Goal: Task Accomplishment & Management: Manage account settings

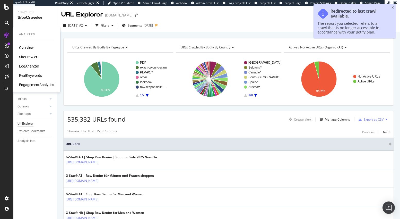
click at [33, 67] on div "LogAnalyzer" at bounding box center [29, 66] width 20 height 5
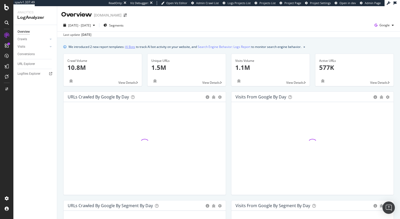
click at [128, 48] on link "AI Bots" at bounding box center [130, 46] width 10 height 5
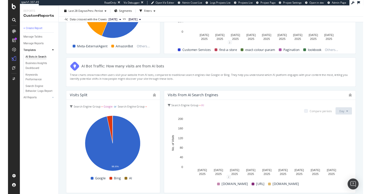
scroll to position [875, 0]
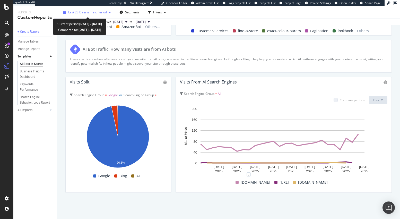
click at [97, 10] on span "vs Prev. Period" at bounding box center [96, 12] width 20 height 4
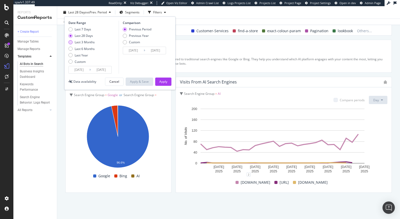
click at [90, 42] on div "Last 3 Months" at bounding box center [85, 42] width 20 height 4
type input "2025/06/30"
type input "2025/03/30"
type input "2025/06/29"
click at [160, 82] on div "Apply" at bounding box center [163, 81] width 8 height 4
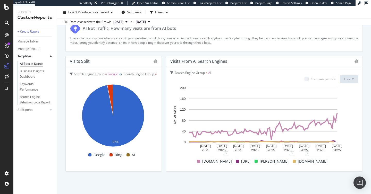
scroll to position [904, 0]
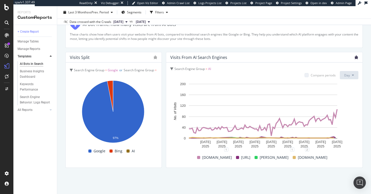
click at [354, 58] on icon "bug" at bounding box center [356, 58] width 4 height 4
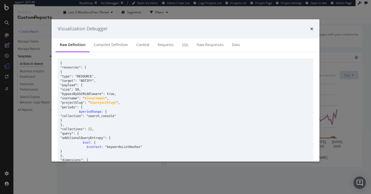
click at [345, 56] on div "Visualization Debugger Raw Definition Compiled Definition Context Requests SQL …" at bounding box center [185, 97] width 371 height 194
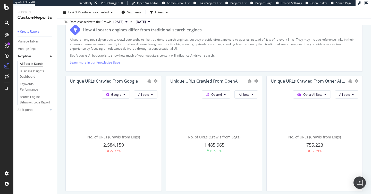
scroll to position [0, 0]
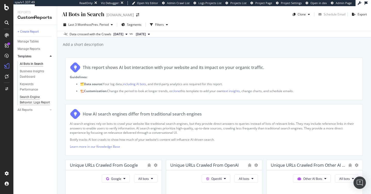
click at [29, 99] on div "Search Engine Behavior: Logs Report" at bounding box center [35, 99] width 30 height 11
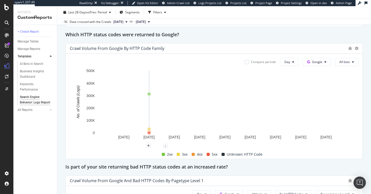
scroll to position [344, 0]
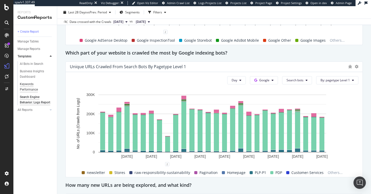
click at [32, 89] on div "Keywords Performance" at bounding box center [34, 87] width 29 height 11
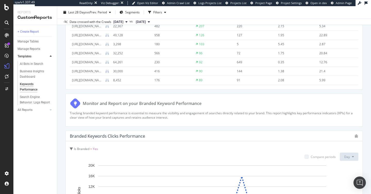
scroll to position [1407, 0]
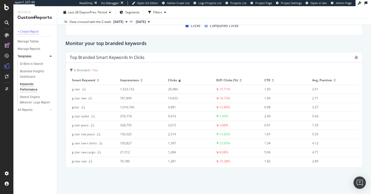
click at [31, 33] on div "+ Create Report" at bounding box center [28, 31] width 21 height 5
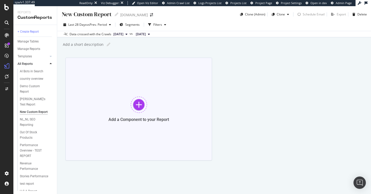
click at [139, 114] on div "Add a Component to your Report" at bounding box center [138, 109] width 146 height 103
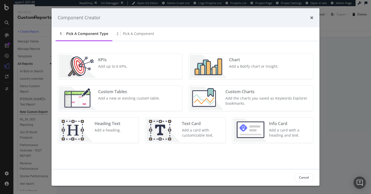
click at [228, 66] on div "Chart Add a Botify chart or insight." at bounding box center [254, 66] width 54 height 23
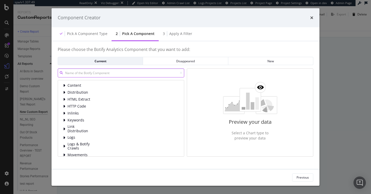
click at [88, 75] on input "modal" at bounding box center [121, 72] width 126 height 9
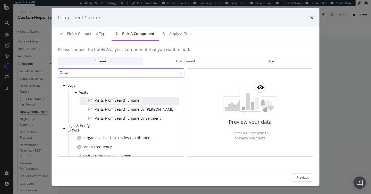
type input "ai"
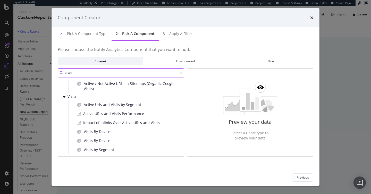
scroll to position [89, 0]
type input "visits"
click at [312, 18] on icon "times" at bounding box center [311, 18] width 3 height 4
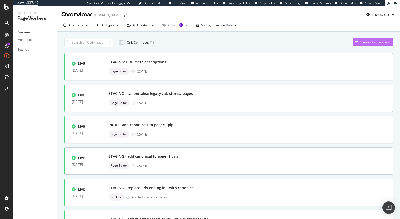
click at [361, 43] on div "Create Optimization" at bounding box center [374, 42] width 29 height 4
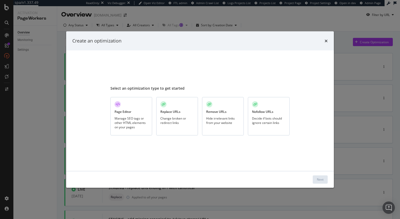
click at [137, 120] on div "Manage SEO tags or other HTML elements on your pages" at bounding box center [131, 122] width 33 height 13
click at [321, 180] on div "Next" at bounding box center [320, 179] width 7 height 4
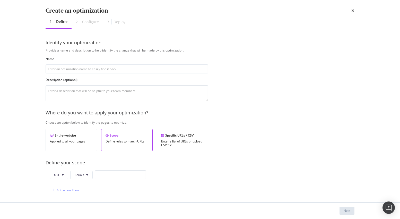
click at [164, 135] on div "Specific URLs / CSV" at bounding box center [182, 135] width 43 height 4
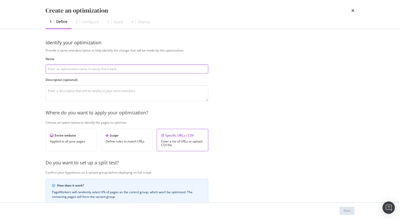
click at [61, 67] on input "modal" at bounding box center [127, 68] width 163 height 9
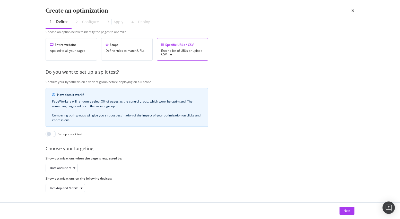
scroll to position [95, 0]
type input "PROD - PDP meta descriptions 1/10/25"
click at [346, 210] on div "Next" at bounding box center [347, 210] width 7 height 4
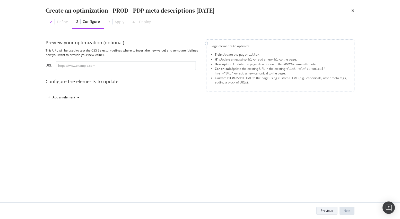
scroll to position [0, 0]
click at [74, 93] on div "Add an element" at bounding box center [64, 97] width 36 height 8
click at [68, 121] on div "Description" at bounding box center [66, 124] width 35 height 6
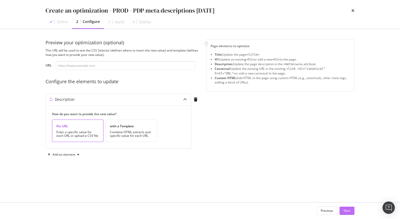
click at [350, 213] on button "Next" at bounding box center [347, 210] width 15 height 8
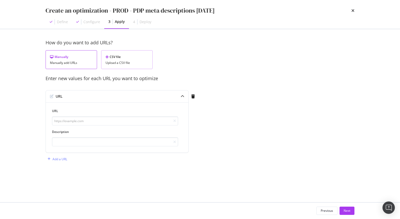
click at [121, 64] on div "Upload a CSV file" at bounding box center [127, 63] width 43 height 4
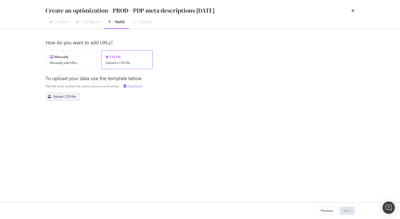
click at [73, 96] on div "Upload .CSV file" at bounding box center [64, 96] width 23 height 4
click at [351, 210] on button "Next" at bounding box center [347, 210] width 15 height 8
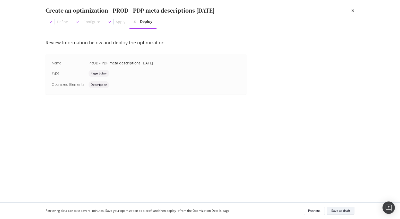
click at [344, 210] on div "Save as draft" at bounding box center [340, 210] width 19 height 4
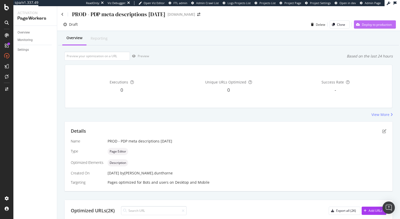
click at [362, 23] on div "Deploy to production" at bounding box center [377, 24] width 30 height 4
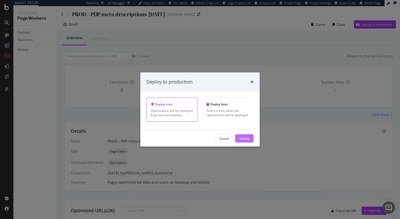
click at [245, 139] on div "Deploy" at bounding box center [244, 138] width 10 height 4
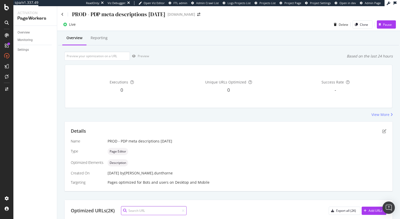
scroll to position [173, 0]
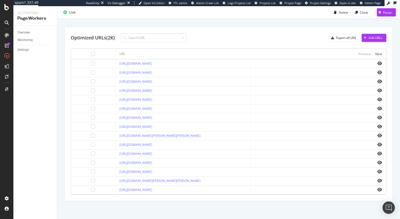
drag, startPoint x: 105, startPoint y: 149, endPoint x: 133, endPoint y: 155, distance: 28.9
click at [133, 140] on td "https://www.thewhitecompany.com/uk/10-5-Tog-Ultimate-Symons-Pure-Goose-Down-Duv…" at bounding box center [182, 135] width 135 height 9
copy link "https://www.thewhitecompany.com/uk/10-5-Tog-Ultimate-Symons-Pure-Goose-Down-Duv…"
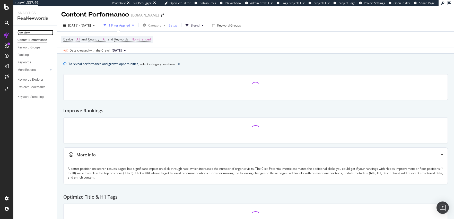
click at [29, 31] on div "Overview" at bounding box center [24, 32] width 12 height 5
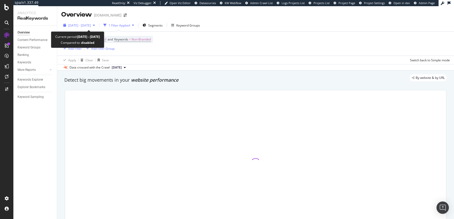
click at [81, 26] on span "[DATE] - [DATE]" at bounding box center [79, 25] width 23 height 4
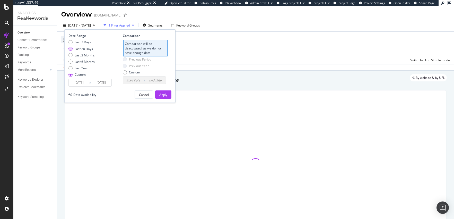
click at [83, 49] on div "Last 28 Days" at bounding box center [84, 49] width 18 height 4
type input "[DATE]"
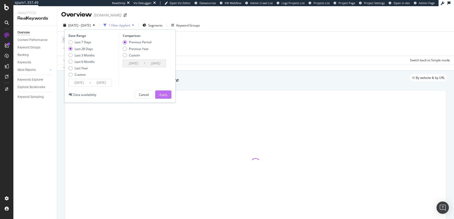
click at [159, 92] on div "Apply" at bounding box center [163, 94] width 8 height 4
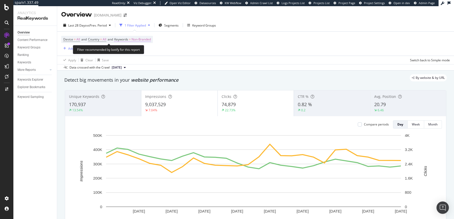
click at [148, 40] on span "Non-Branded" at bounding box center [141, 39] width 19 height 7
click at [134, 50] on span "Non-Branded" at bounding box center [132, 51] width 21 height 4
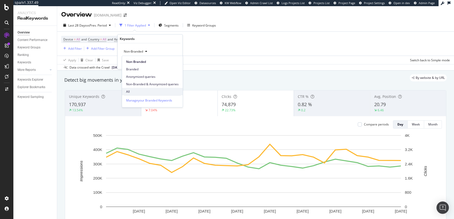
click at [134, 92] on span "All" at bounding box center [152, 91] width 53 height 5
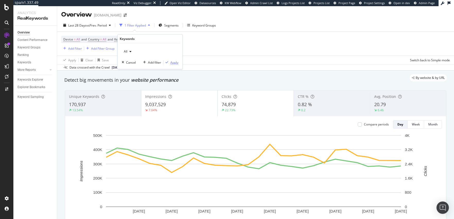
click at [173, 63] on div "Apply" at bounding box center [174, 62] width 8 height 4
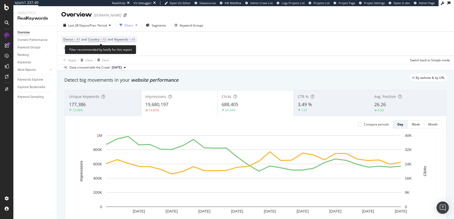
click at [131, 40] on span "=" at bounding box center [130, 39] width 2 height 4
click at [128, 53] on div "All" at bounding box center [128, 52] width 12 height 8
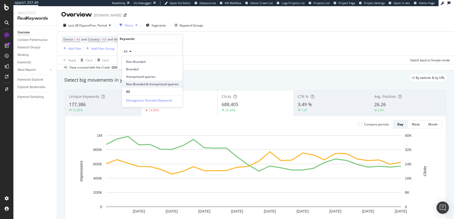
click at [143, 83] on span "Non-Branded & Anonymized queries" at bounding box center [152, 84] width 53 height 5
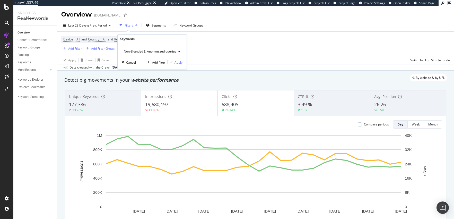
click at [176, 66] on div "Non-Branded & Anonymized queries Cancel Add filter Apply" at bounding box center [152, 56] width 69 height 26
click at [178, 61] on div "Apply" at bounding box center [179, 62] width 8 height 4
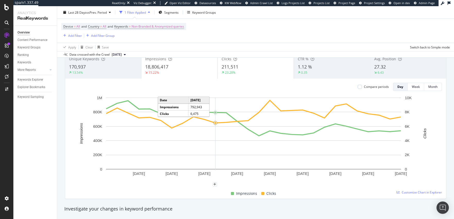
scroll to position [38, 0]
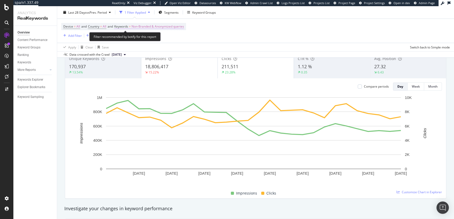
click at [139, 28] on span "Non-Branded & Anonymized queries" at bounding box center [158, 26] width 53 height 7
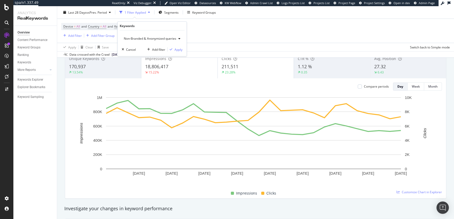
click at [134, 39] on span "Non-Branded & Anonymized queries" at bounding box center [149, 38] width 55 height 4
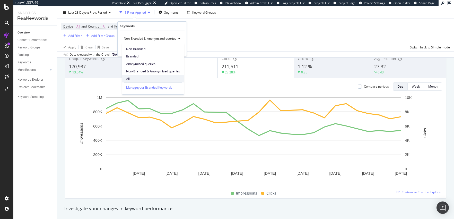
click at [137, 79] on span "All" at bounding box center [153, 78] width 54 height 5
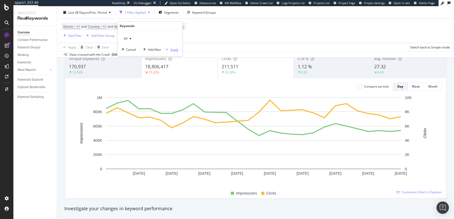
click at [176, 50] on div "Apply" at bounding box center [174, 49] width 8 height 4
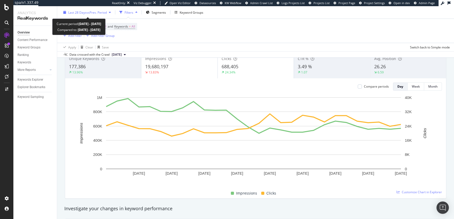
click at [94, 13] on span "vs Prev. Period" at bounding box center [96, 12] width 20 height 4
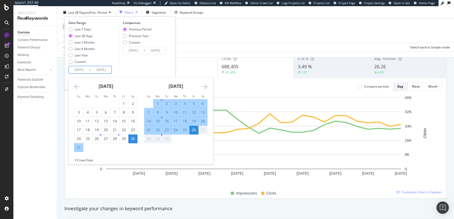
click at [81, 70] on input "2025/08/30" at bounding box center [79, 69] width 21 height 7
click at [148, 112] on div "7" at bounding box center [148, 112] width 9 height 5
type input "2025/09/07"
type input "2025/08/18"
type input "2025/09/06"
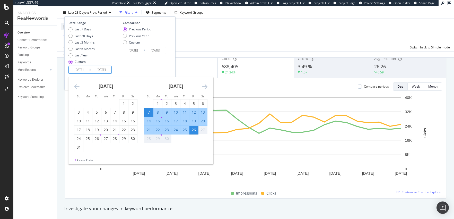
click at [195, 130] on div "26" at bounding box center [193, 129] width 9 height 5
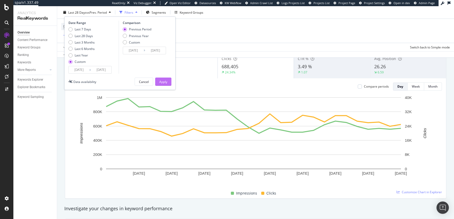
click at [163, 82] on div "Apply" at bounding box center [163, 81] width 8 height 4
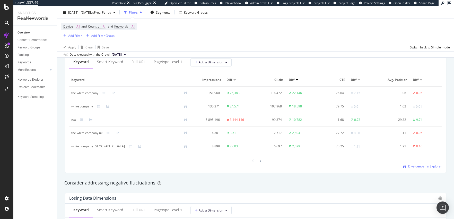
scroll to position [463, 0]
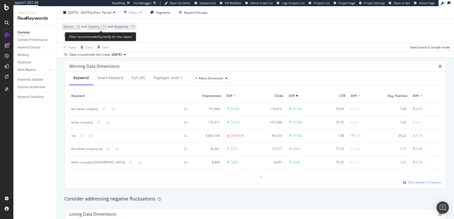
click at [134, 27] on span "Keywords = All" at bounding box center [124, 26] width 21 height 5
click at [126, 37] on span "All" at bounding box center [125, 38] width 6 height 4
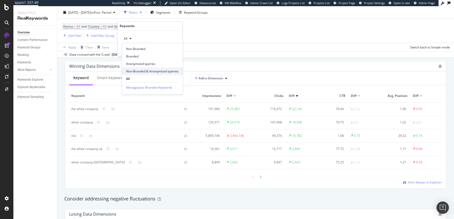
click at [143, 70] on span "Non-Branded & Anonymized queries" at bounding box center [152, 71] width 53 height 5
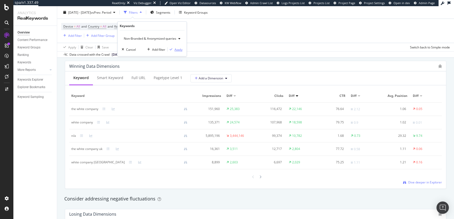
click at [177, 49] on div "Apply" at bounding box center [179, 49] width 8 height 4
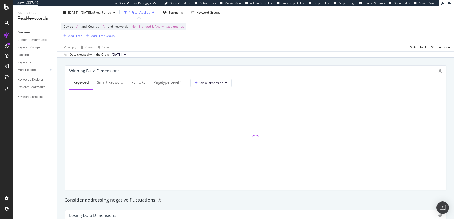
scroll to position [457, 0]
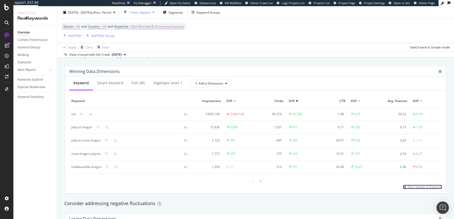
click at [418, 187] on span "Dive deeper in Explorer" at bounding box center [425, 187] width 34 height 4
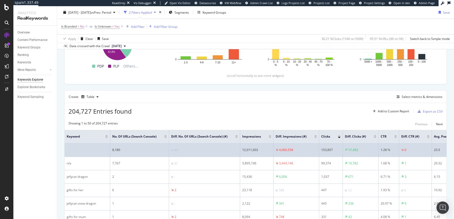
scroll to position [111, 0]
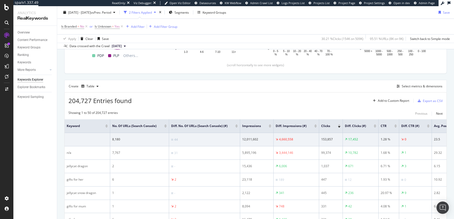
click at [376, 127] on div at bounding box center [375, 126] width 3 height 1
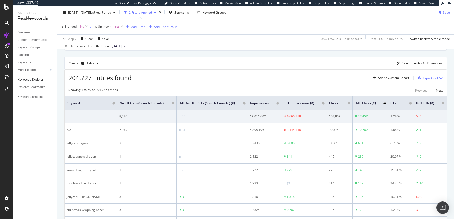
scroll to position [136, 0]
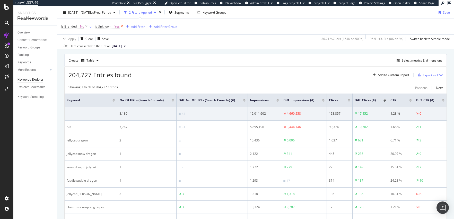
click at [122, 27] on icon at bounding box center [122, 26] width 4 height 5
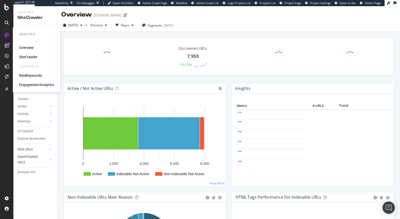
click at [25, 55] on div "SiteCrawler" at bounding box center [28, 56] width 18 height 5
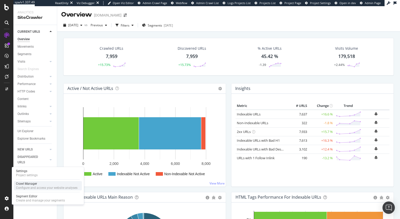
click at [31, 185] on div "Crawl Manager" at bounding box center [47, 183] width 62 height 4
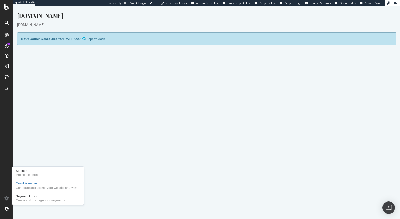
click at [122, 123] on td "Repeated Analysis" at bounding box center [114, 126] width 186 height 6
click at [79, 142] on div "Yes! Start Now Settings" at bounding box center [206, 145] width 371 height 8
click at [126, 135] on p "View Crawl Settings" at bounding box center [206, 136] width 371 height 4
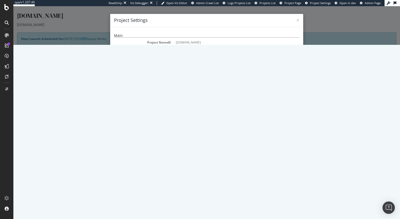
scroll to position [6, 0]
click at [202, 87] on pre "https://www.tedbaker.com/es/sitemap_products_1.xml?from=9764465082689&to=998724…" at bounding box center [238, 86] width 124 height 21
click at [203, 86] on pre "https://www.tedbaker.com/es/sitemap_products_1.xml?from=9764465082689&to=998724…" at bounding box center [238, 86] width 124 height 21
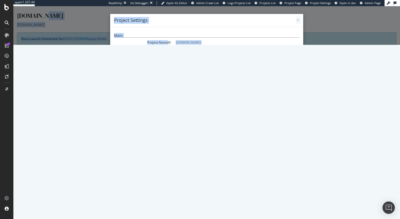
click at [203, 86] on pre "https://www.tedbaker.com/es/sitemap_products_1.xml?from=9764465082689&to=998724…" at bounding box center [238, 86] width 124 height 21
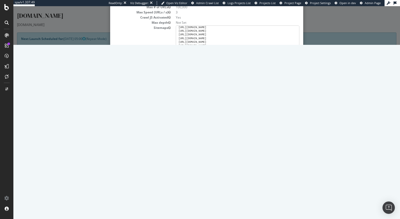
scroll to position [0, 0]
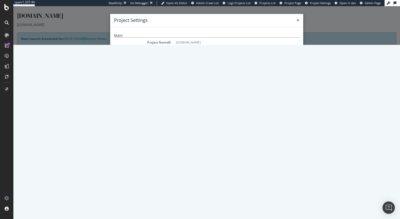
click at [297, 20] on span "×" at bounding box center [297, 19] width 3 height 7
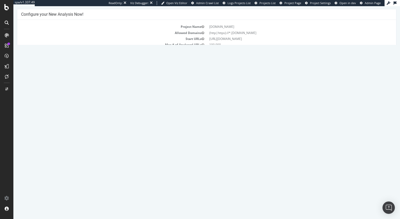
scroll to position [45, 0]
click at [225, 100] on link "Settings" at bounding box center [224, 100] width 12 height 4
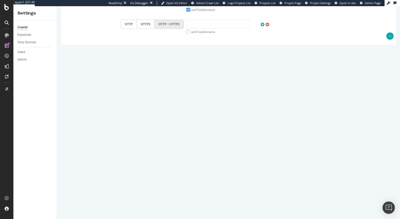
scroll to position [198, 0]
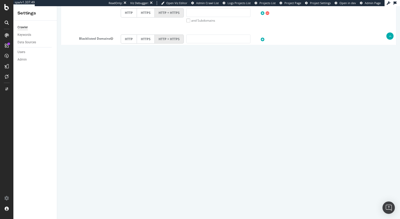
click at [171, 162] on textarea "https://www.tedbaker.com/es/sitemap_products_1.xml?from=9764465082689&to=998724…" at bounding box center [257, 164] width 272 height 26
paste textarea "https://www.tedbaker.com/sitemap.xml"
type textarea "https://www.tedbaker.com/sitemap.xml"
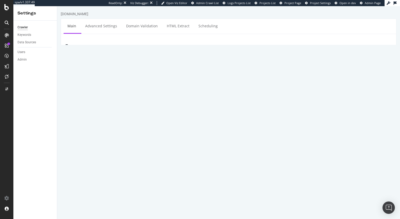
click at [129, 73] on textarea "http://tedbaker.com" at bounding box center [257, 77] width 272 height 17
click at [136, 74] on textarea "http://tedbaker.com" at bounding box center [257, 77] width 272 height 17
click at [134, 73] on textarea "http://tedbaker.com" at bounding box center [257, 77] width 272 height 17
click at [176, 75] on textarea "http://tedbaker.com" at bounding box center [257, 77] width 272 height 17
type textarea "https://www.tedbaker.com"
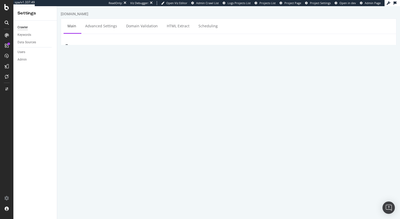
click at [74, 113] on div "Or type URLs from external file or Sitemaps:" at bounding box center [228, 112] width 335 height 4
click at [151, 81] on textarea "http://tedbaker.com" at bounding box center [257, 77] width 272 height 17
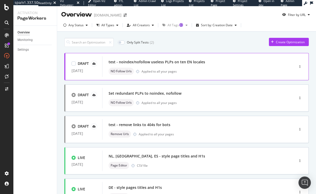
click at [199, 71] on div "NO Follow Urls Applied to all your pages" at bounding box center [191, 71] width 164 height 7
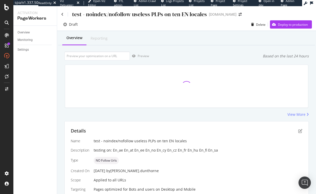
scroll to position [112, 0]
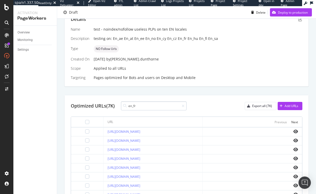
type input "en_fr"
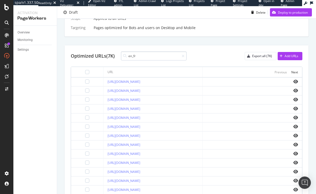
scroll to position [205, 0]
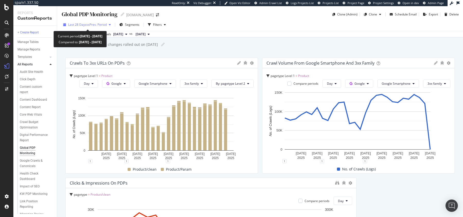
click at [103, 27] on div "Last 28 Days vs Prev. Period" at bounding box center [87, 25] width 52 height 8
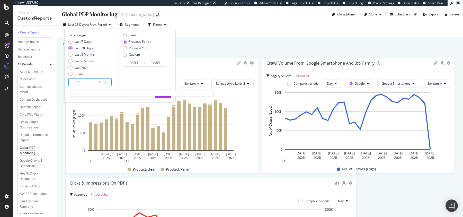
click at [78, 81] on input "[DATE]" at bounding box center [79, 82] width 21 height 7
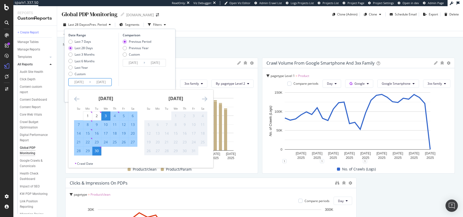
click at [77, 99] on icon "Move backward to switch to the previous month." at bounding box center [76, 99] width 5 height 6
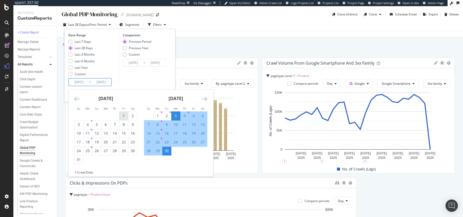
click at [124, 115] on div "1" at bounding box center [123, 115] width 9 height 5
type input "2025/08/01"
type input "2025/06/01"
type input "2025/07/31"
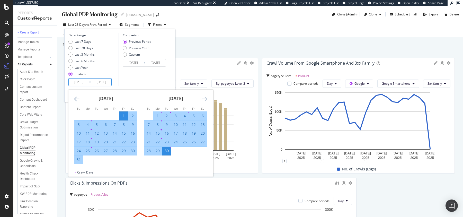
click at [144, 77] on div "Comparison Previous Period Previous Year Custom 2025/06/01 Navigate forward to …" at bounding box center [143, 59] width 49 height 53
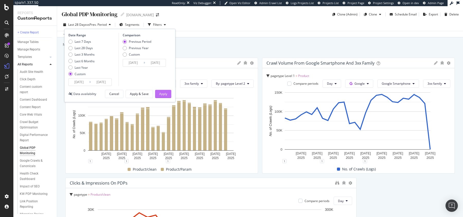
click at [161, 93] on div "Apply" at bounding box center [163, 94] width 8 height 4
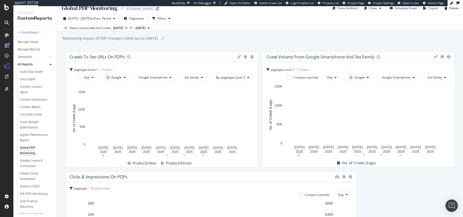
scroll to position [7, 0]
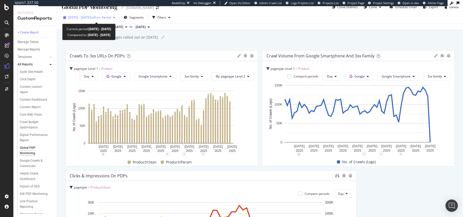
click at [114, 21] on div "2025 Aug. 1st - Sep. 30th vs Prev. Period" at bounding box center [89, 18] width 56 height 8
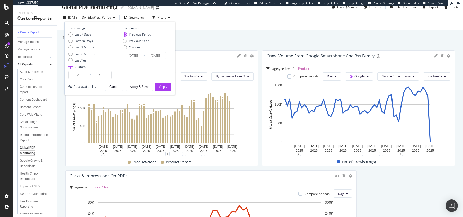
click at [83, 74] on input "2025/08/01" at bounding box center [79, 74] width 21 height 7
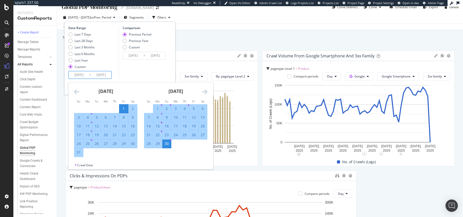
click at [76, 93] on icon "Move backward to switch to the previous month." at bounding box center [76, 92] width 5 height 6
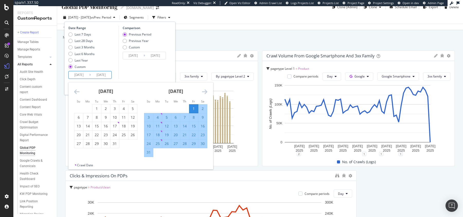
click at [77, 90] on icon "Move backward to switch to the previous month." at bounding box center [76, 92] width 5 height 6
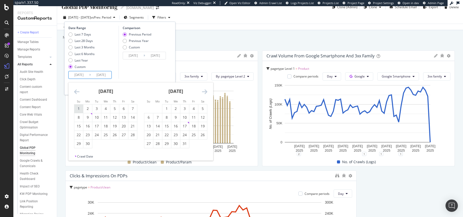
click at [81, 107] on div "1" at bounding box center [78, 108] width 9 height 5
type input "2025/06/01"
type input "2025/01/30"
type input "2025/05/31"
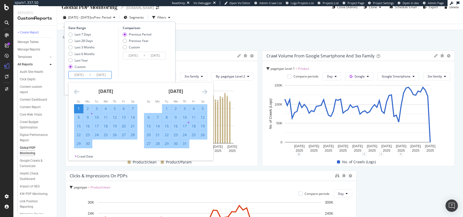
click at [144, 76] on div "Comparison Previous Period Previous Year Custom 2025/01/30 Navigate forward to …" at bounding box center [143, 52] width 49 height 53
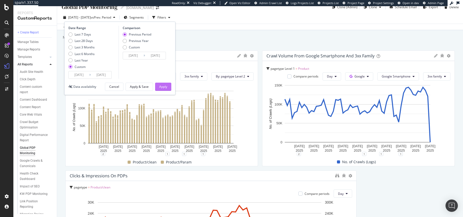
click at [164, 87] on div "Apply" at bounding box center [163, 86] width 8 height 4
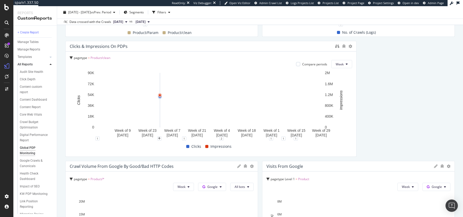
scroll to position [135, 0]
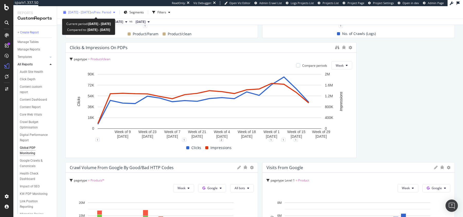
click at [108, 14] on span "vs Prev. Period" at bounding box center [101, 12] width 20 height 4
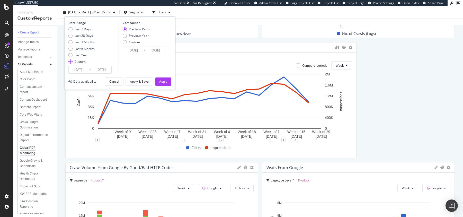
click at [157, 49] on input "2025/05/31" at bounding box center [155, 50] width 21 height 7
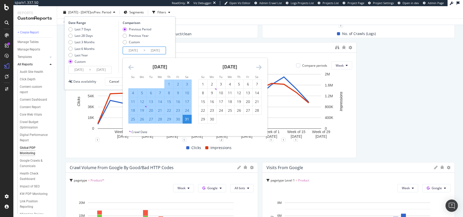
click at [103, 70] on input "2025/09/30" at bounding box center [101, 69] width 21 height 7
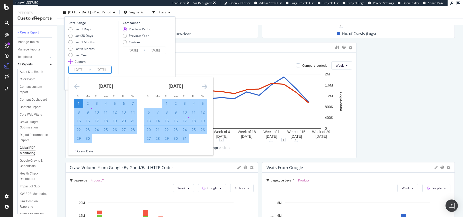
click at [205, 85] on icon "Move forward to switch to the next month." at bounding box center [204, 86] width 5 height 6
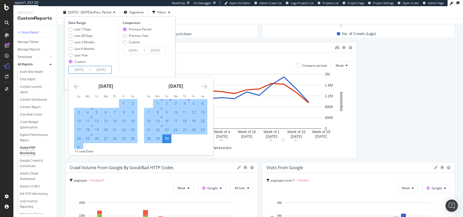
click at [205, 85] on icon "Move forward to switch to the next month." at bounding box center [204, 86] width 5 height 6
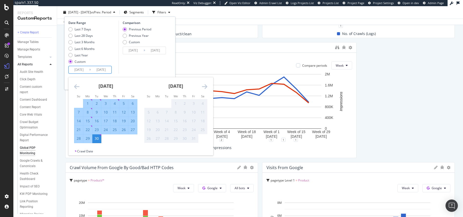
click at [79, 139] on div "28" at bounding box center [78, 138] width 9 height 5
type input "2025/09/28"
type input "2025/02/01"
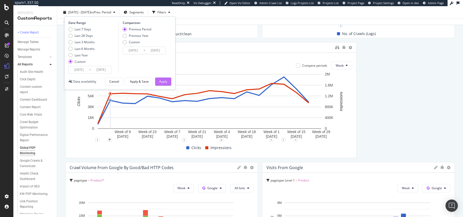
click at [159, 80] on button "Apply" at bounding box center [163, 81] width 16 height 8
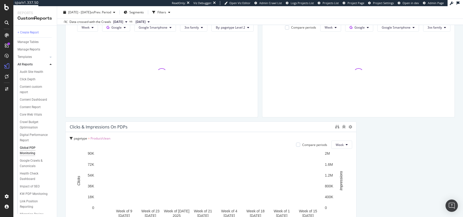
scroll to position [73, 0]
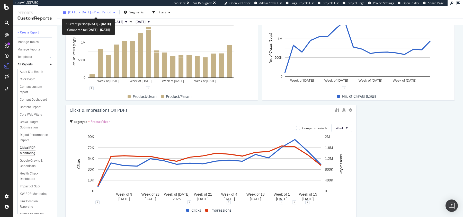
click at [83, 13] on span "2025 Jun. 1st - Sep. 28th" at bounding box center [79, 12] width 23 height 4
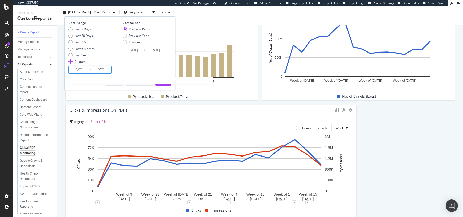
click at [100, 72] on input "2025/09/28" at bounding box center [101, 69] width 21 height 7
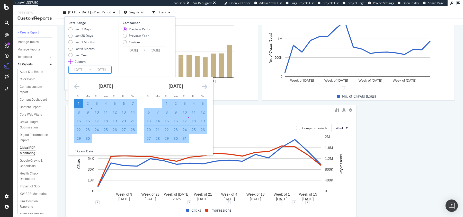
click at [205, 85] on icon "Move forward to switch to the next month." at bounding box center [204, 86] width 5 height 6
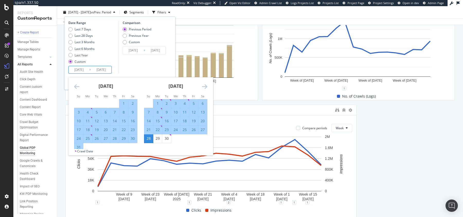
click at [204, 130] on div "27" at bounding box center [202, 129] width 9 height 5
type input "2025/09/27"
type input "2025/02/02"
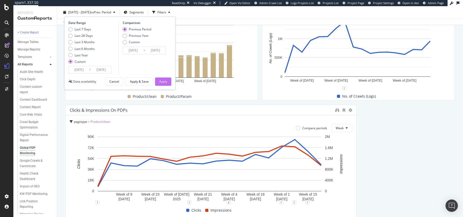
click at [165, 82] on div "Apply" at bounding box center [163, 81] width 8 height 4
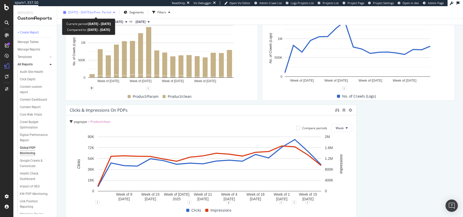
click at [91, 13] on span "2025 Jun. 1st - Sep. 27th" at bounding box center [79, 12] width 23 height 4
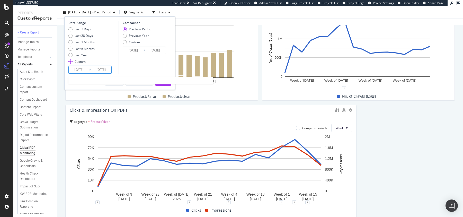
click at [82, 68] on input "2025/06/01" at bounding box center [79, 69] width 21 height 7
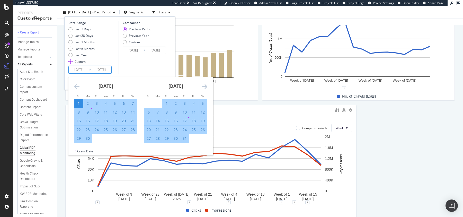
click at [205, 86] on icon "Move forward to switch to the next month." at bounding box center [204, 86] width 5 height 6
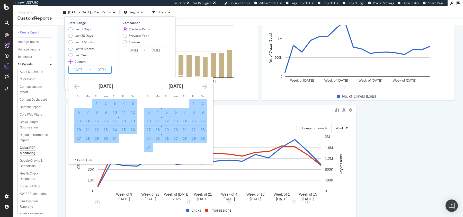
click at [205, 86] on icon "Move forward to switch to the next month." at bounding box center [204, 86] width 5 height 6
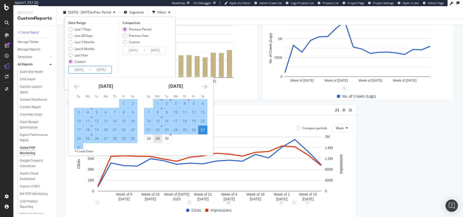
click at [156, 138] on div "29" at bounding box center [157, 138] width 9 height 5
type input "2025/09/29"
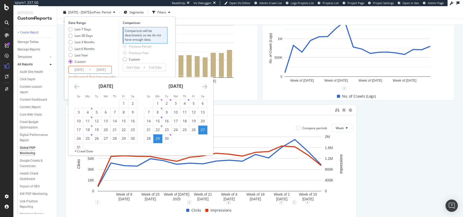
click at [83, 70] on input "2025/09/29" at bounding box center [79, 69] width 21 height 7
click at [125, 103] on div "1" at bounding box center [123, 103] width 9 height 5
type input "2025/08/01"
type input "2025/06/04"
type input "2025/07/31"
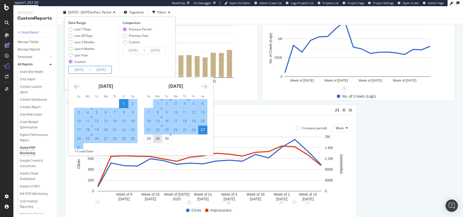
click at [158, 138] on div "29" at bounding box center [157, 138] width 9 height 5
type input "2025/09/29"
type input "2025/06/02"
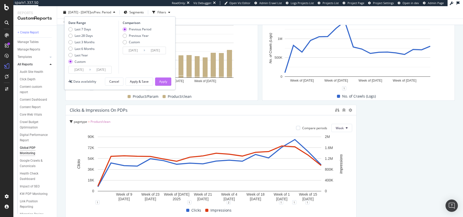
click at [161, 82] on div "Apply" at bounding box center [163, 81] width 8 height 4
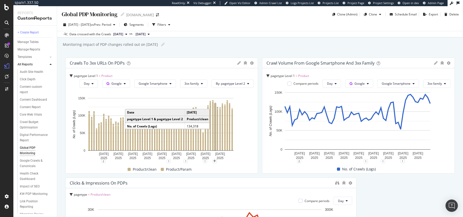
click at [304, 43] on div "Monitoring impact of PDP changes rolled out on 18/9/25 Monitoring impact of PDP…" at bounding box center [262, 45] width 401 height 8
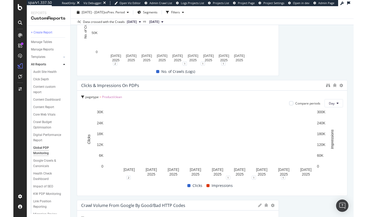
scroll to position [215, 0]
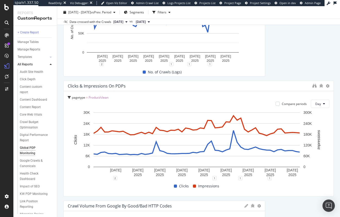
click at [93, 99] on span "Product/clean" at bounding box center [99, 97] width 20 height 4
click at [68, 97] on icon at bounding box center [69, 97] width 3 height 3
click at [326, 86] on icon at bounding box center [328, 86] width 4 height 4
click at [312, 87] on icon "binoculars" at bounding box center [314, 86] width 4 height 4
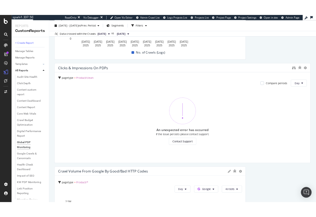
scroll to position [240, 0]
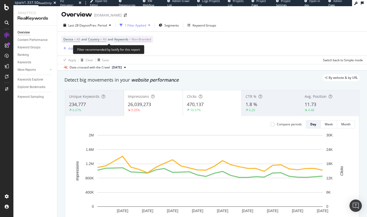
click at [131, 37] on span "=" at bounding box center [130, 39] width 2 height 4
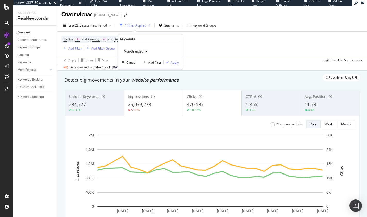
click at [128, 51] on span "Non-Branded" at bounding box center [132, 51] width 21 height 4
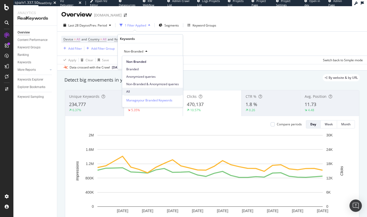
click at [136, 91] on span "All" at bounding box center [152, 91] width 53 height 5
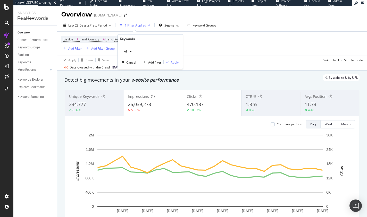
click at [176, 63] on div "Apply" at bounding box center [174, 62] width 8 height 4
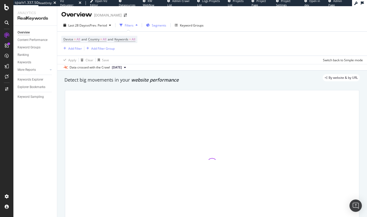
click at [151, 25] on div "Segments" at bounding box center [156, 25] width 20 height 8
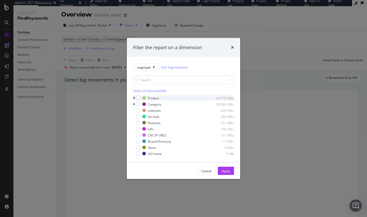
click at [133, 98] on icon "modal" at bounding box center [134, 98] width 2 height 3
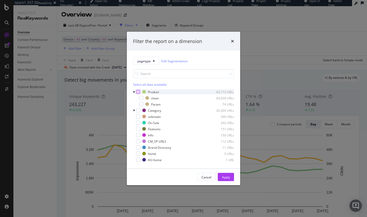
click at [138, 93] on div "modal" at bounding box center [138, 92] width 4 height 4
click at [224, 176] on div "Apply" at bounding box center [226, 177] width 8 height 4
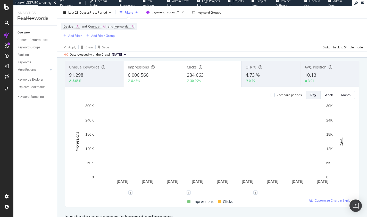
scroll to position [38, 0]
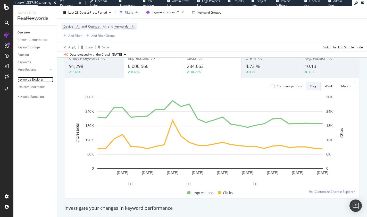
click at [36, 80] on div "Keywords Explorer" at bounding box center [31, 79] width 26 height 5
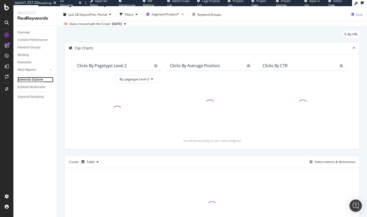
scroll to position [22, 0]
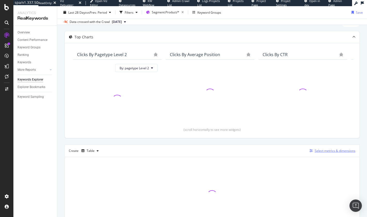
click at [333, 152] on div "Select metrics & dimensions" at bounding box center [334, 151] width 41 height 4
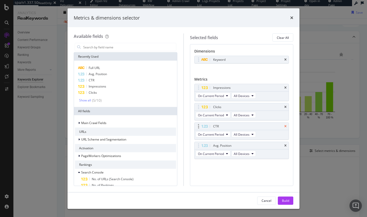
click at [285, 127] on icon "times" at bounding box center [285, 126] width 2 height 3
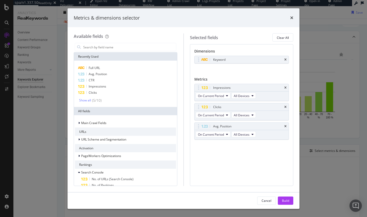
click at [285, 127] on icon "times" at bounding box center [285, 126] width 2 height 3
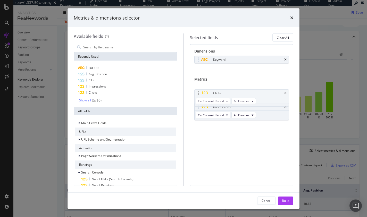
drag, startPoint x: 197, startPoint y: 107, endPoint x: 197, endPoint y: 92, distance: 14.9
click at [197, 92] on body "spa/v1.337.50 ReadOnly: Viz Debugger: Open Viz Editor Datasources KW Webflow Ad…" at bounding box center [183, 108] width 367 height 217
click at [287, 58] on div "Keyword" at bounding box center [241, 59] width 94 height 7
drag, startPoint x: 285, startPoint y: 59, endPoint x: 287, endPoint y: 64, distance: 5.5
click at [285, 59] on icon "times" at bounding box center [285, 59] width 2 height 3
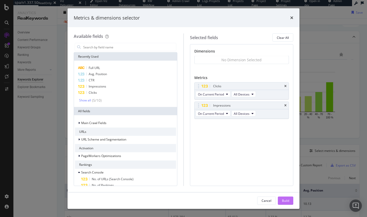
click at [284, 200] on div "Build" at bounding box center [285, 200] width 7 height 4
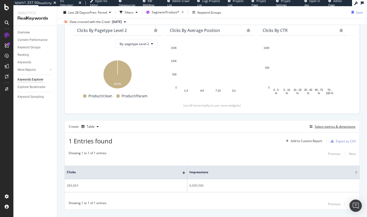
scroll to position [57, 0]
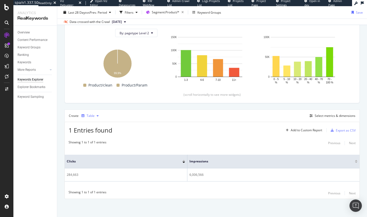
click at [97, 117] on icon "button" at bounding box center [98, 115] width 2 height 3
click at [97, 134] on div "Trend" at bounding box center [96, 133] width 8 height 4
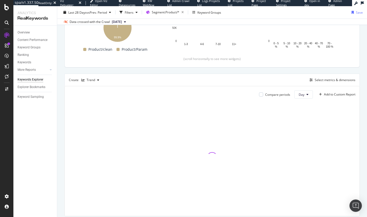
scroll to position [110, 0]
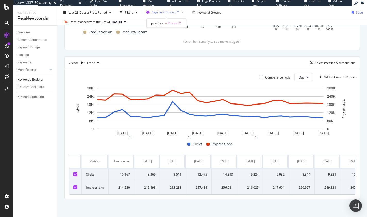
click at [164, 13] on span "Segment: Product/*" at bounding box center [166, 12] width 28 height 4
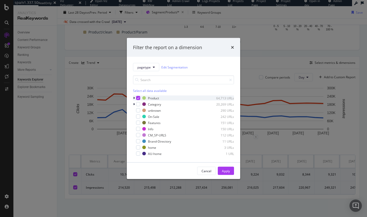
click at [134, 98] on icon "modal" at bounding box center [134, 98] width 2 height 3
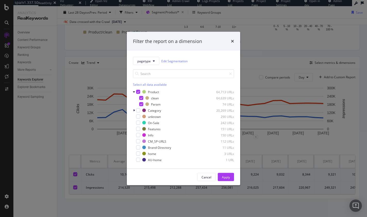
click at [274, 146] on div "Filter the report on a dimension pagetype Edit Segmentation Select all data ava…" at bounding box center [183, 108] width 367 height 217
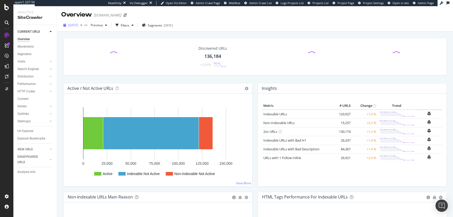
click at [78, 26] on span "[DATE]" at bounding box center [73, 25] width 10 height 4
